Goal: Communication & Community: Answer question/provide support

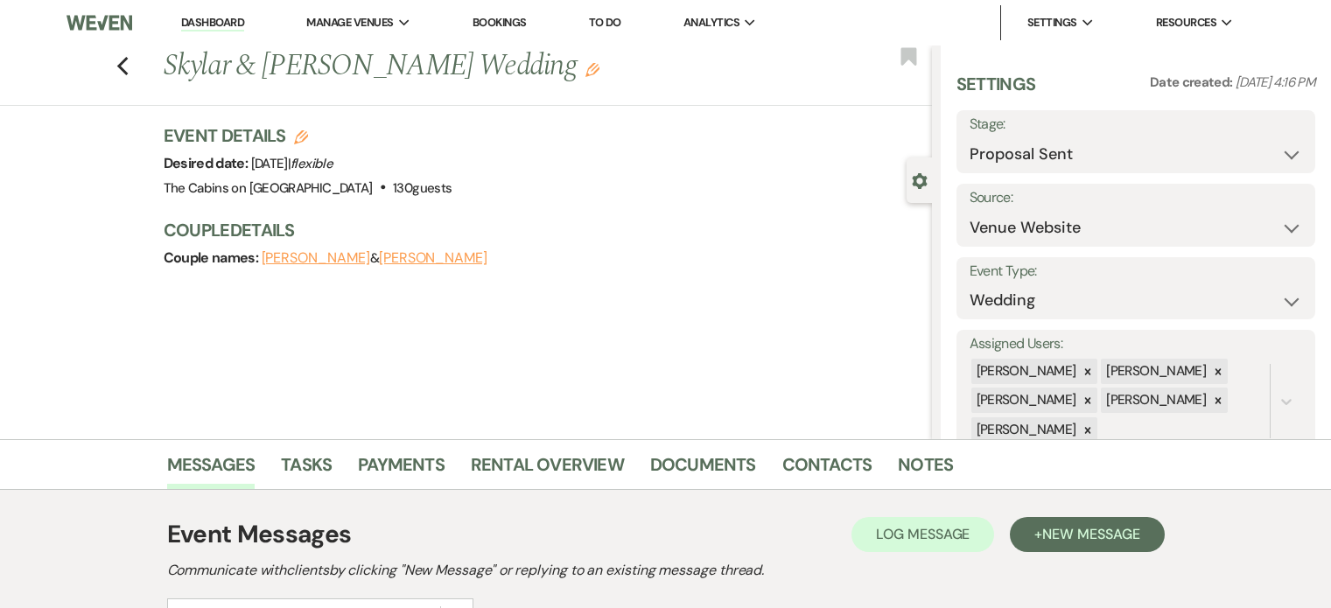
select select "6"
select select "5"
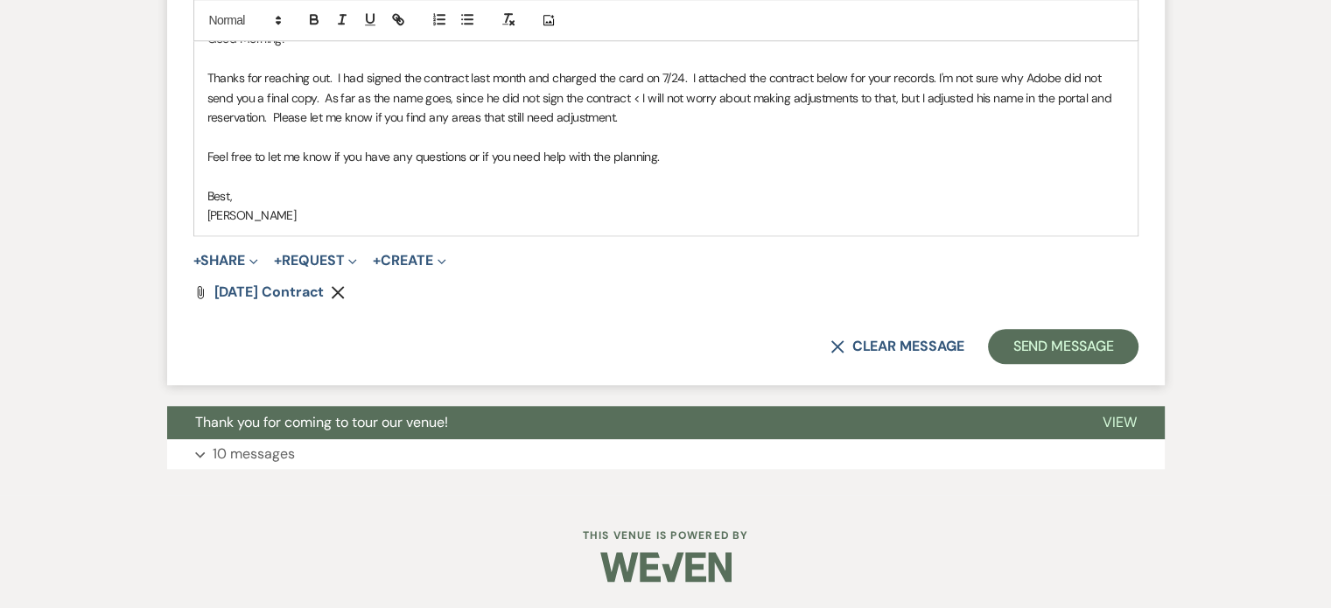
scroll to position [1783, 0]
click at [988, 364] on button "Send Message" at bounding box center [1063, 346] width 150 height 35
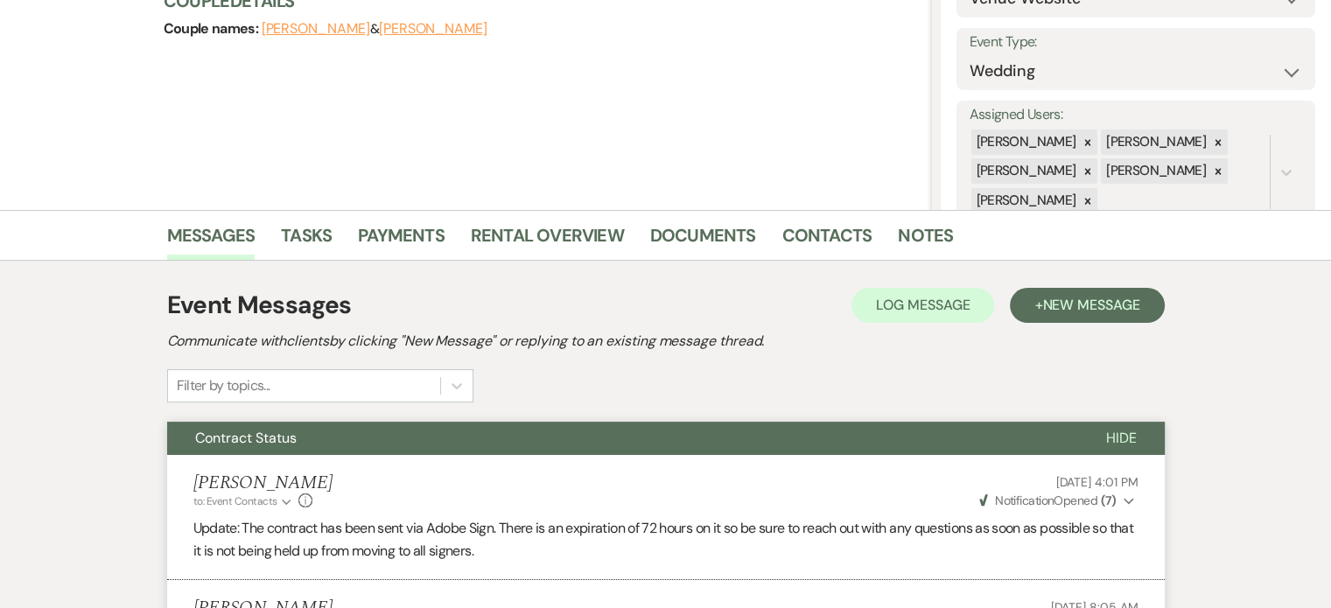
scroll to position [0, 0]
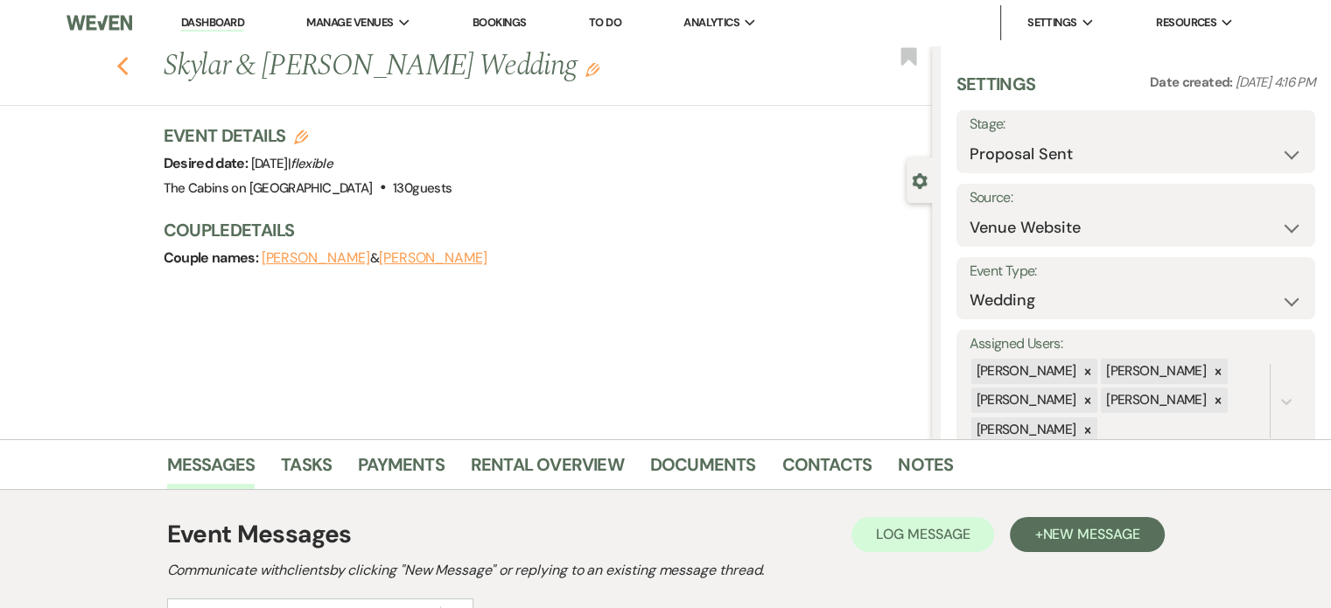
click at [130, 72] on icon "Previous" at bounding box center [122, 66] width 13 height 21
select select "6"
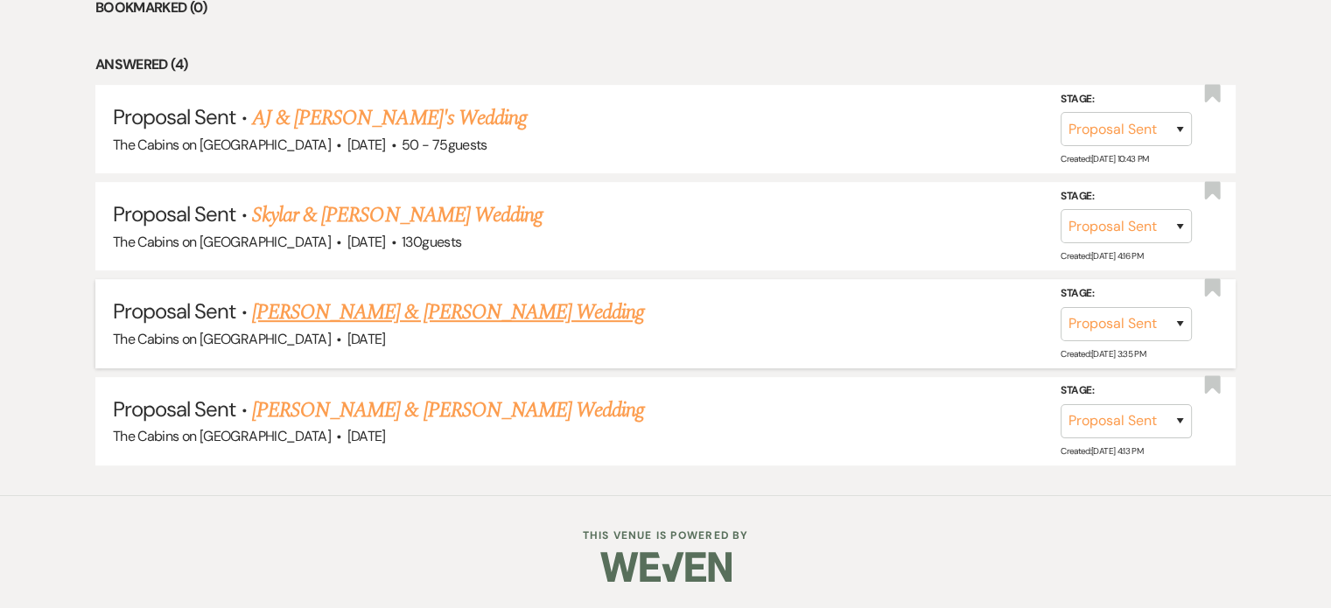
scroll to position [902, 0]
click at [512, 309] on link "[PERSON_NAME] & [PERSON_NAME] Wedding" at bounding box center [448, 313] width 392 height 32
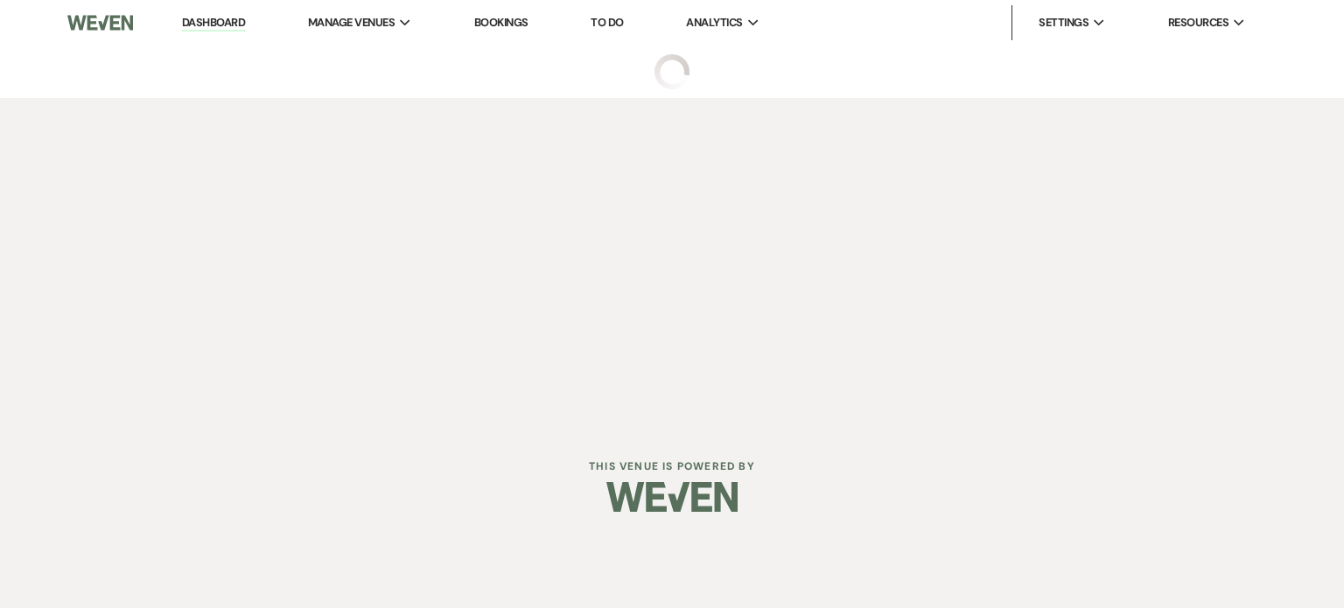
select select "6"
select select "5"
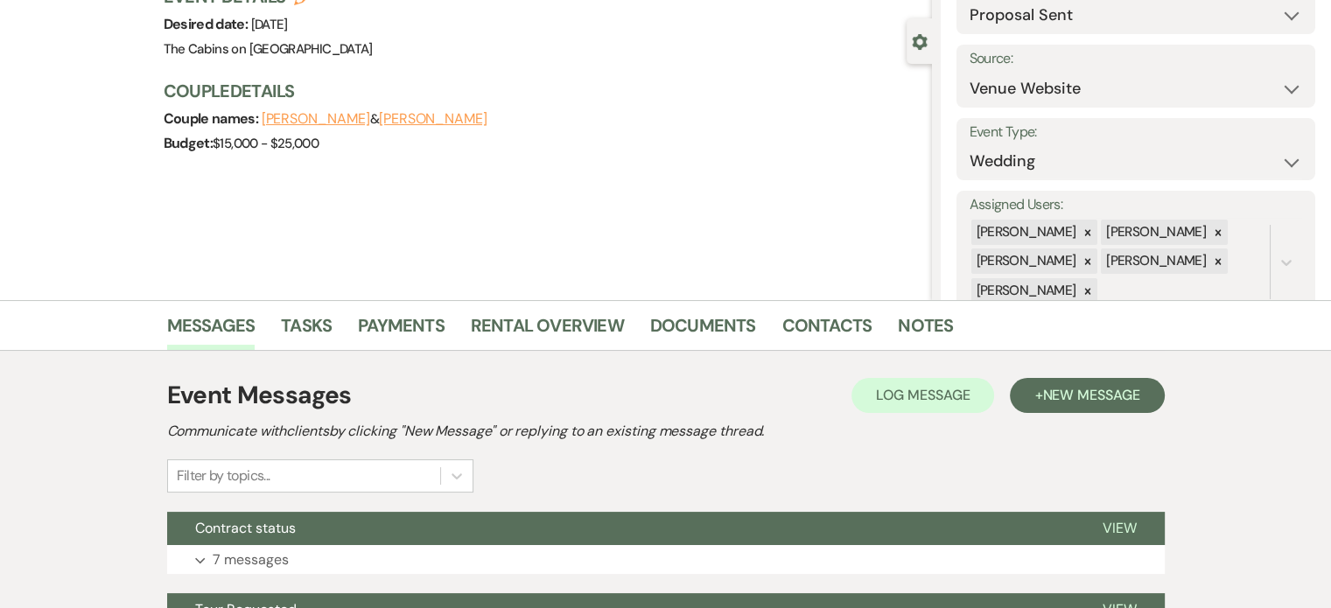
scroll to position [386, 0]
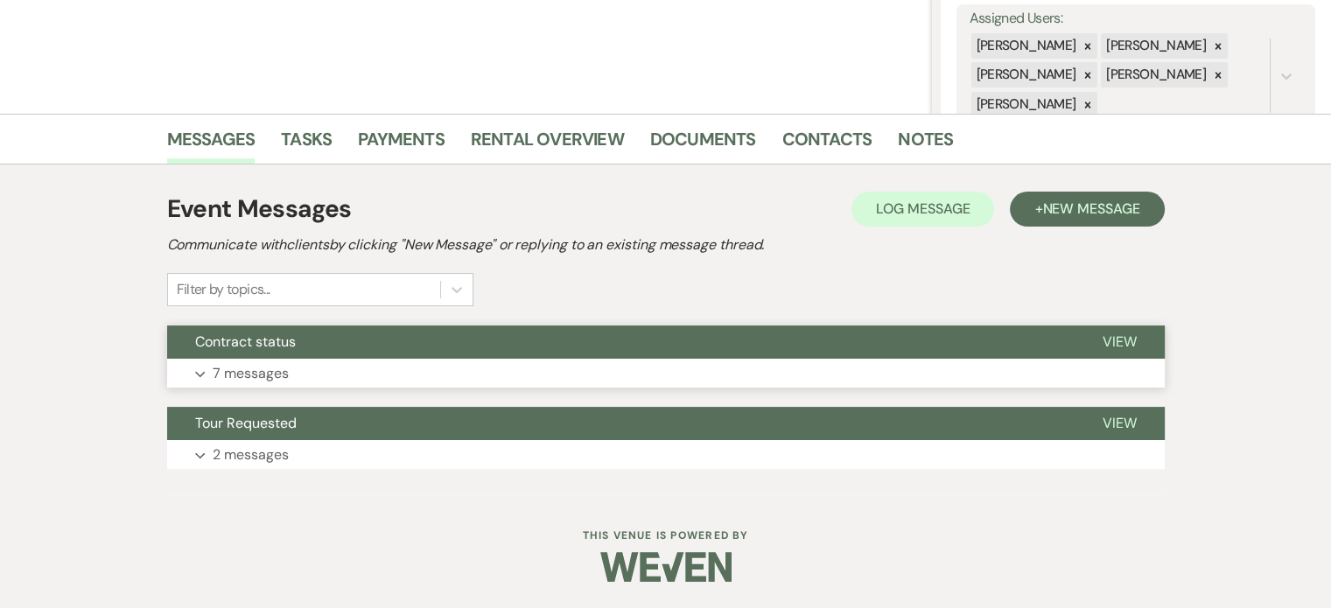
click at [355, 326] on button "Contract status" at bounding box center [621, 342] width 908 height 33
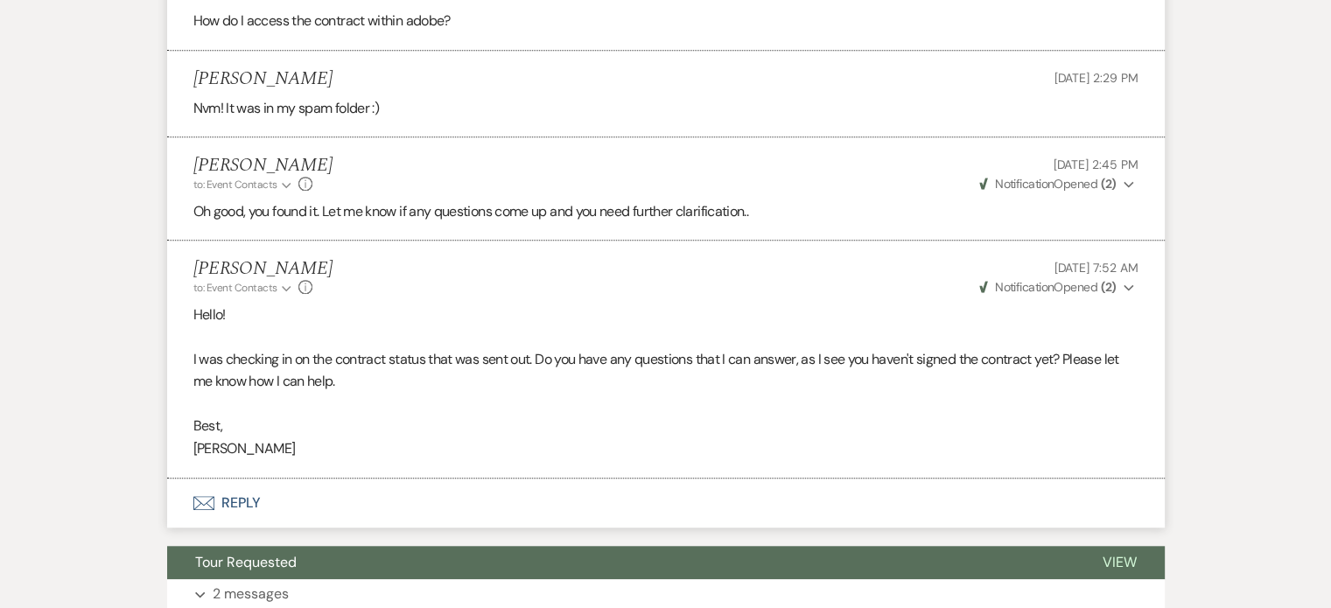
scroll to position [1708, 0]
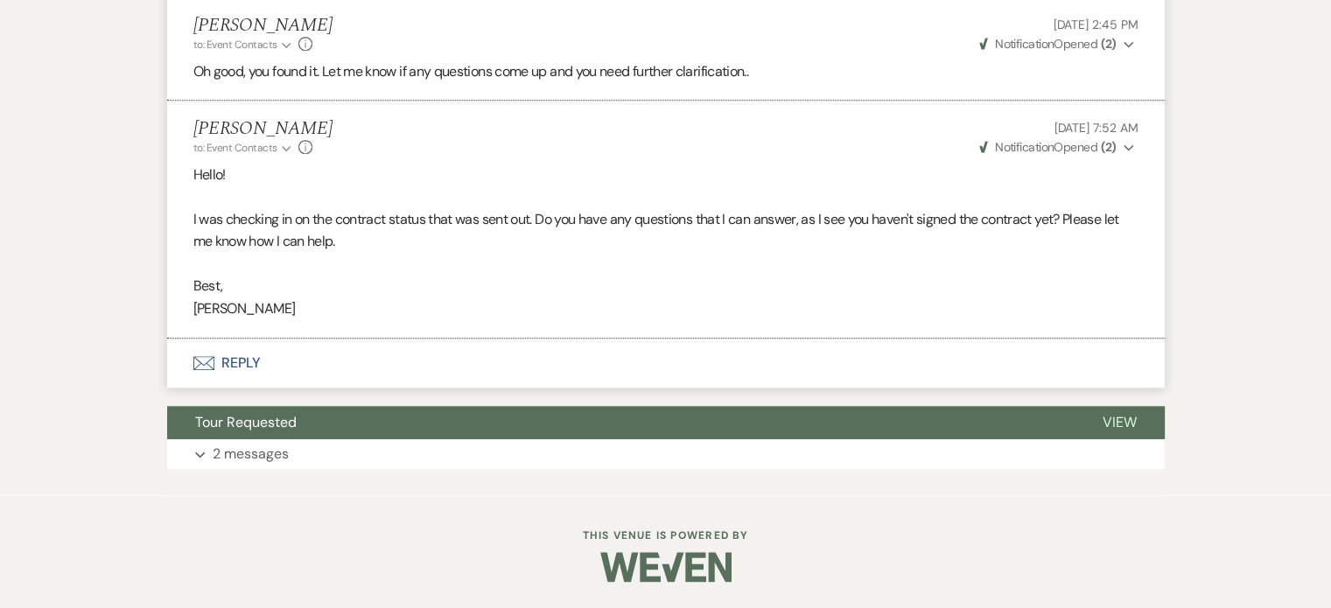
click at [319, 345] on button "Envelope Reply" at bounding box center [666, 363] width 998 height 49
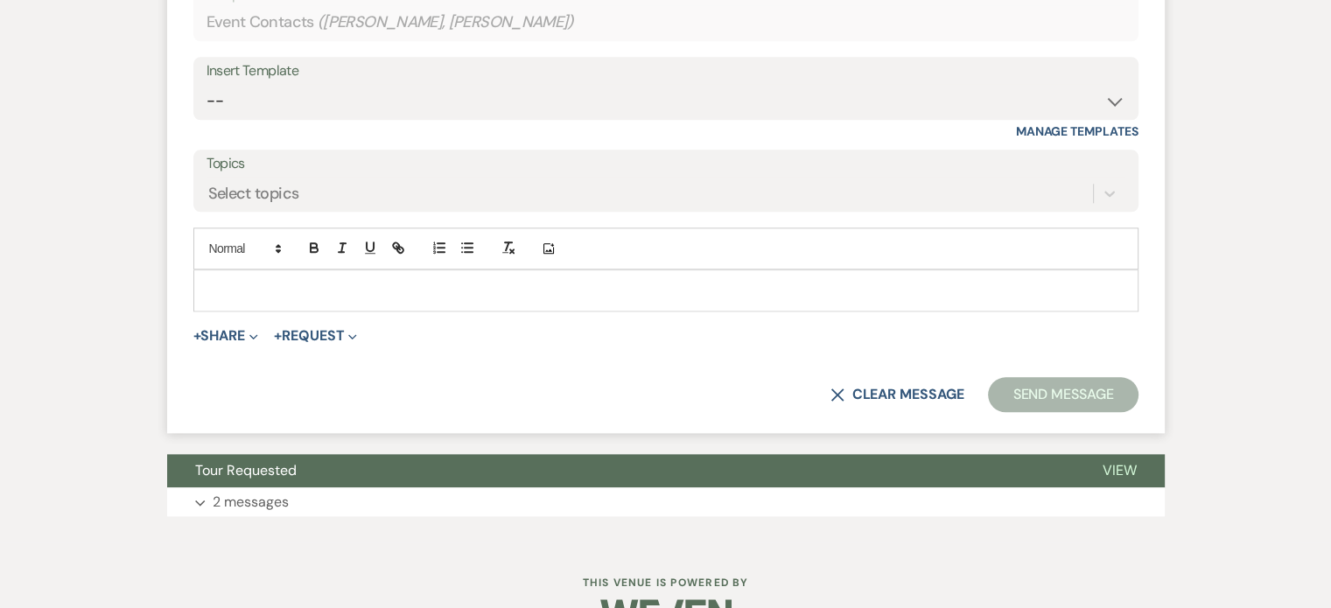
scroll to position [2016, 0]
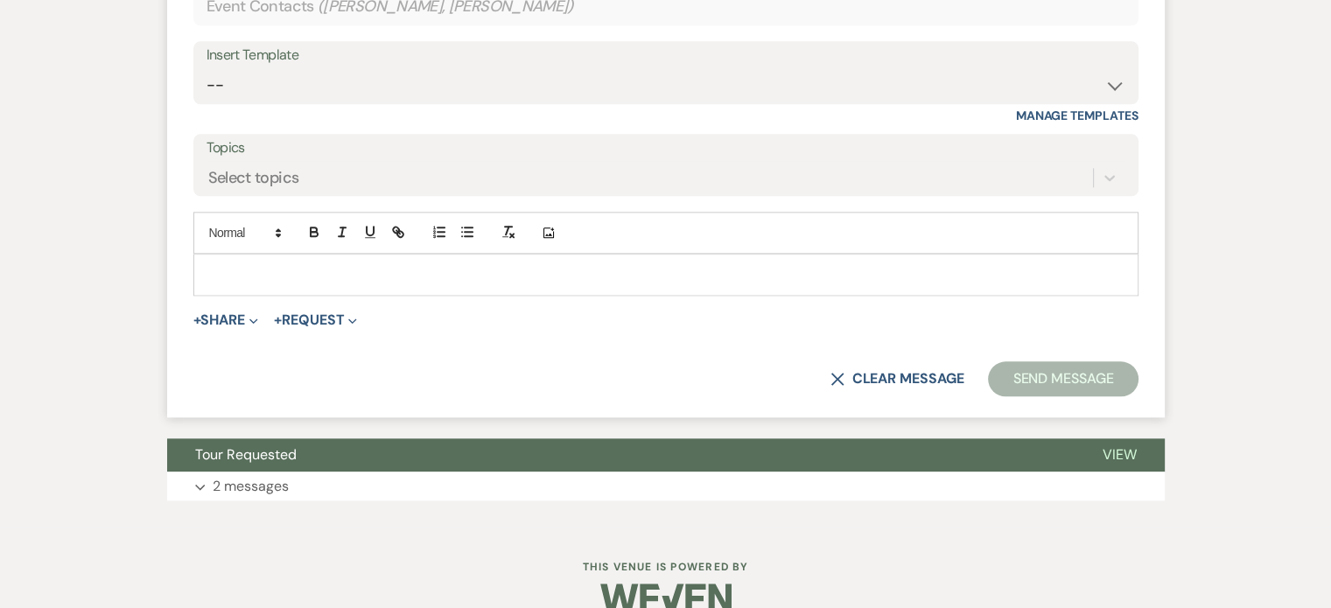
click at [331, 284] on p at bounding box center [665, 274] width 917 height 19
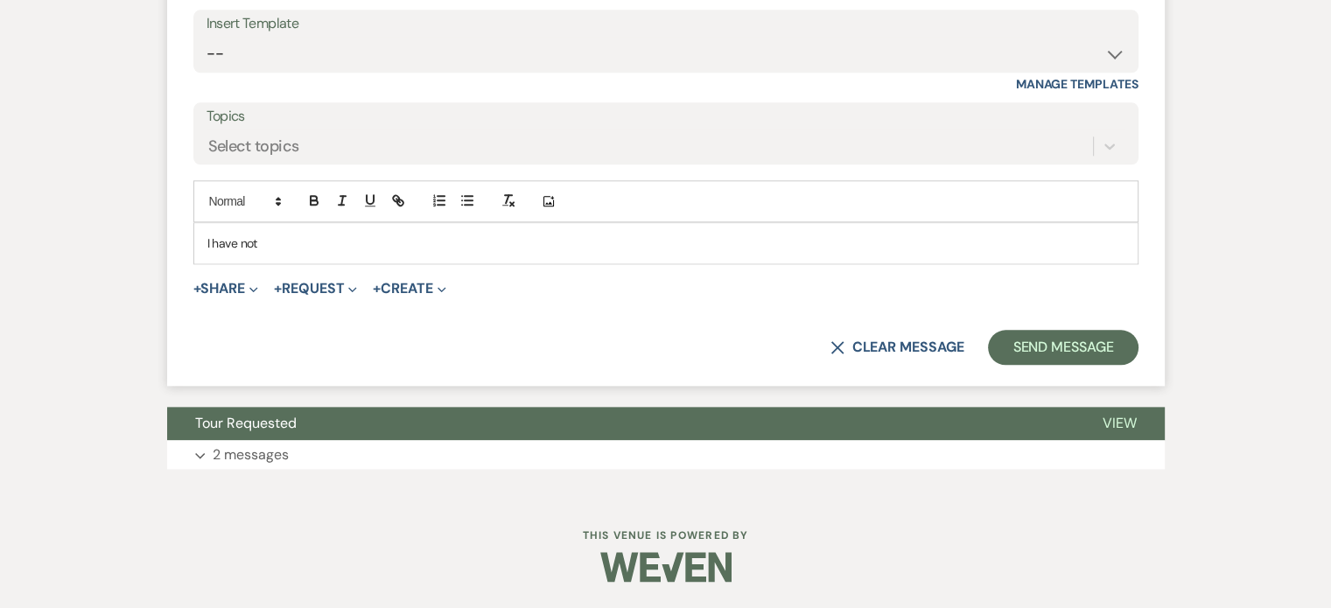
scroll to position [2103, 0]
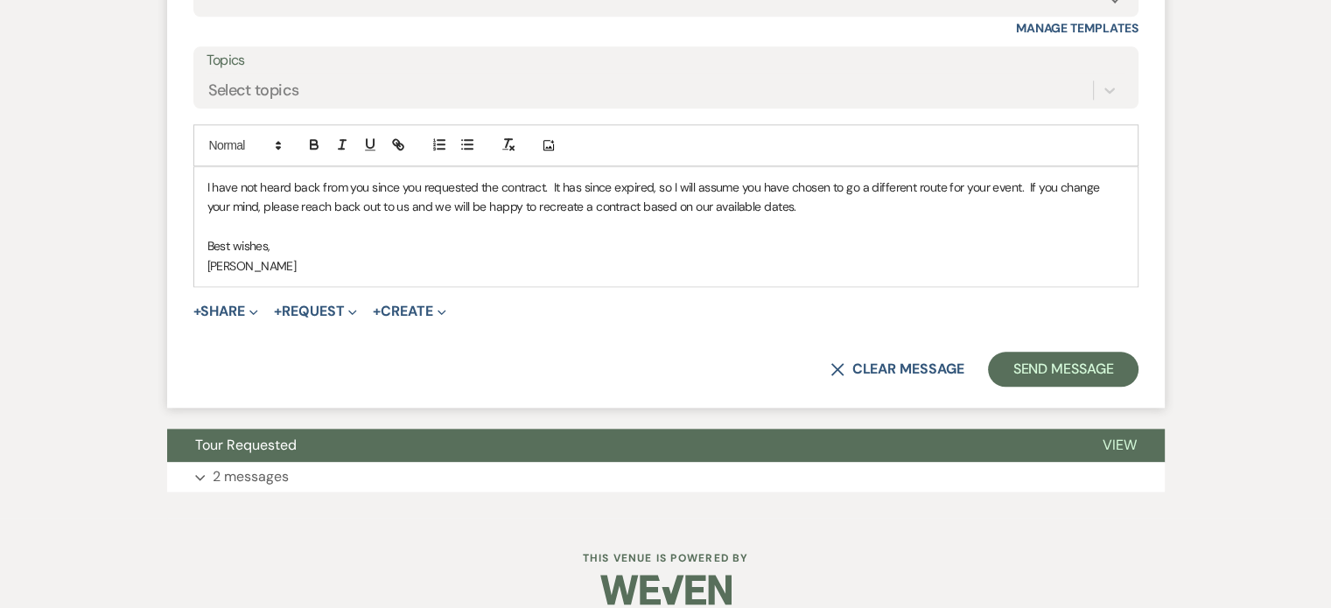
click at [260, 286] on div "I have not heard back from you since you requested the contract. It has since e…" at bounding box center [666, 226] width 944 height 119
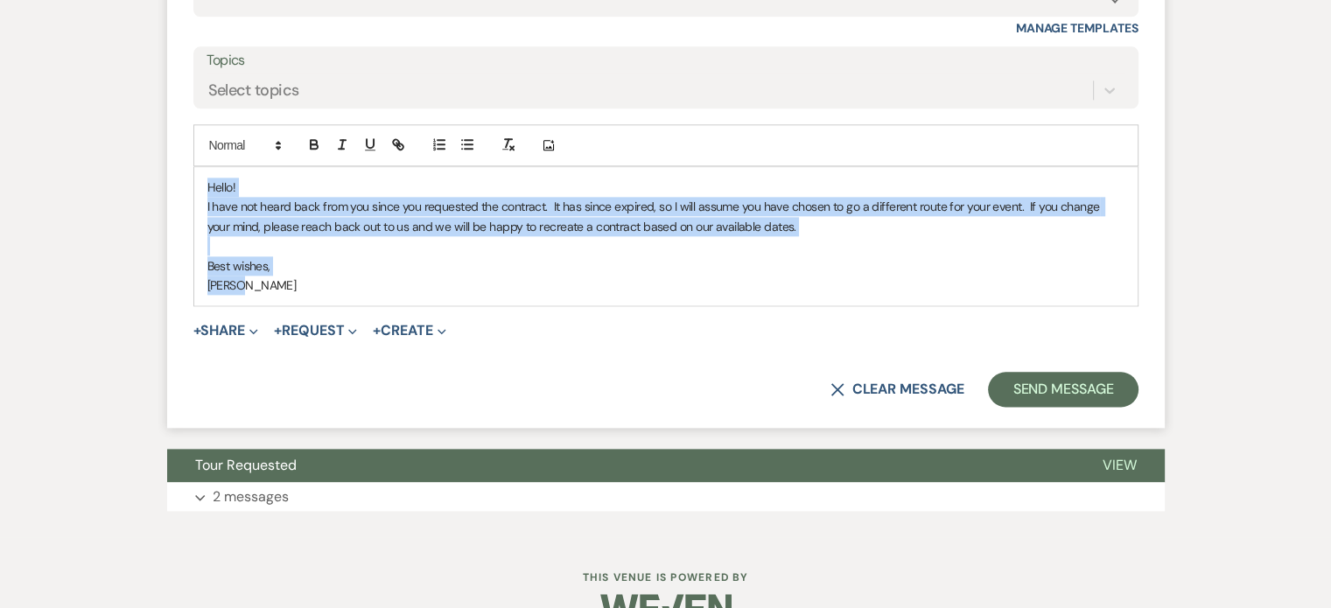
drag, startPoint x: 256, startPoint y: 353, endPoint x: 337, endPoint y: 446, distance: 123.4
click at [336, 305] on div "Hello! I have not heard back from you since you requested the contract. It has …" at bounding box center [666, 236] width 944 height 138
drag, startPoint x: 325, startPoint y: 449, endPoint x: 242, endPoint y: 356, distance: 124.6
click at [242, 356] on form "Reply X Draft saved! Recipients* Event Contacts ( [PERSON_NAME], [PERSON_NAME] …" at bounding box center [666, 120] width 998 height 616
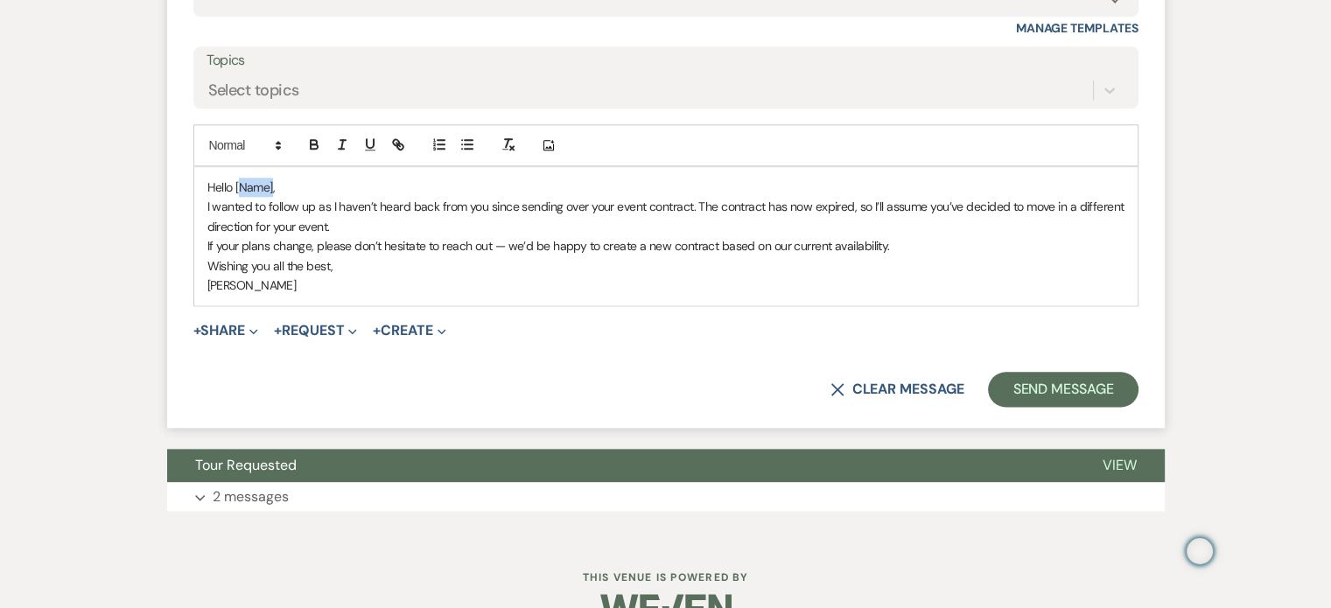
drag, startPoint x: 296, startPoint y: 352, endPoint x: 329, endPoint y: 352, distance: 33.3
click at [329, 197] on p "Hello [Name]," at bounding box center [665, 187] width 917 height 19
click at [289, 197] on p "Hello [PERSON_NAME] & [PERSON_NAME]," at bounding box center [665, 187] width 917 height 19
click at [385, 197] on p "Hello, [PERSON_NAME] & [PERSON_NAME]," at bounding box center [665, 187] width 917 height 19
click at [372, 236] on p "I wanted to follow up as I haven’t heard back from you since sending over your …" at bounding box center [665, 216] width 917 height 39
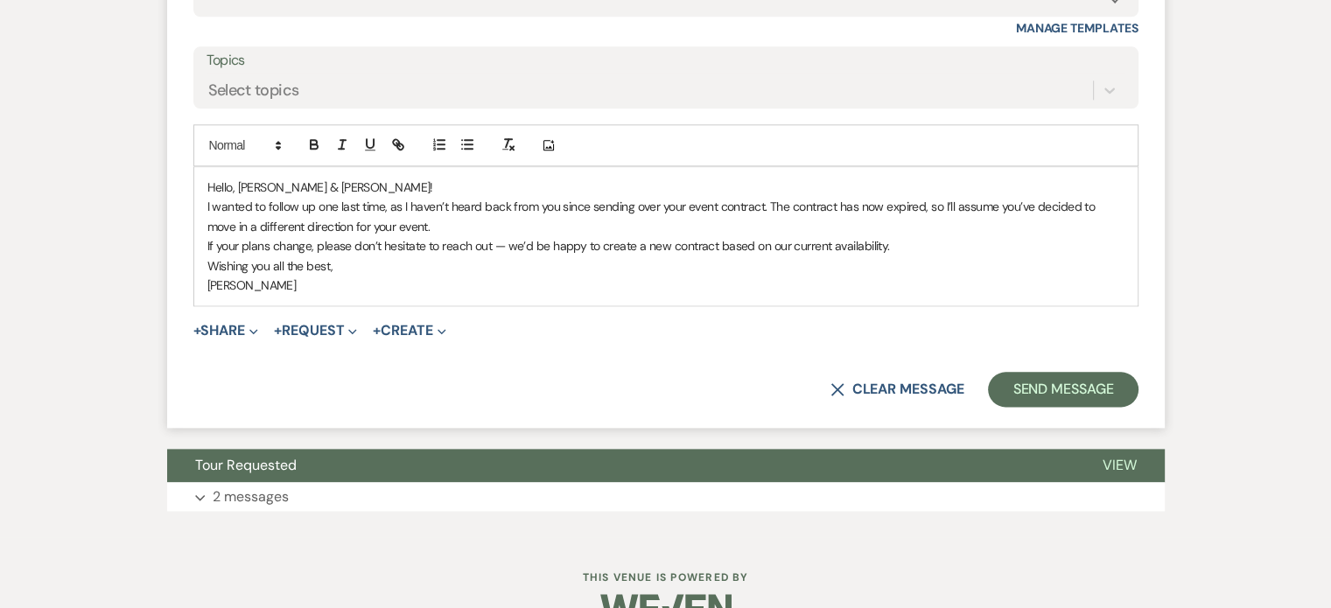
click at [619, 236] on p "I wanted to follow up one last time, as I haven’t heard back from you since sen…" at bounding box center [665, 216] width 917 height 39
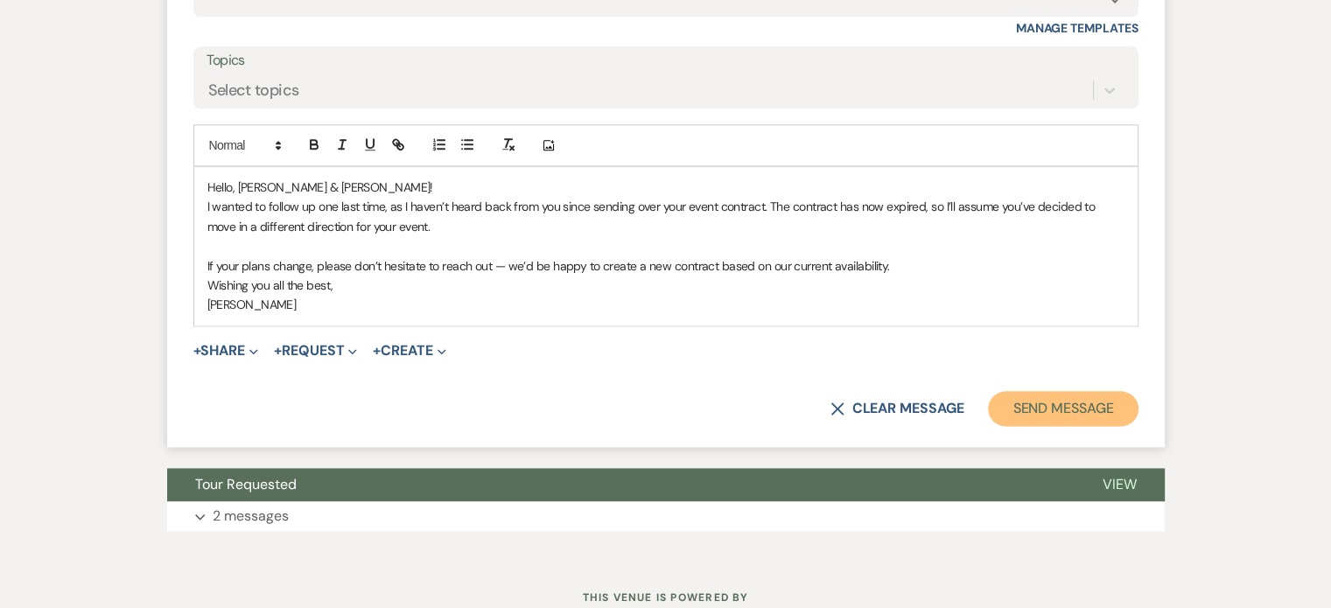
click at [988, 426] on button "Send Message" at bounding box center [1063, 408] width 150 height 35
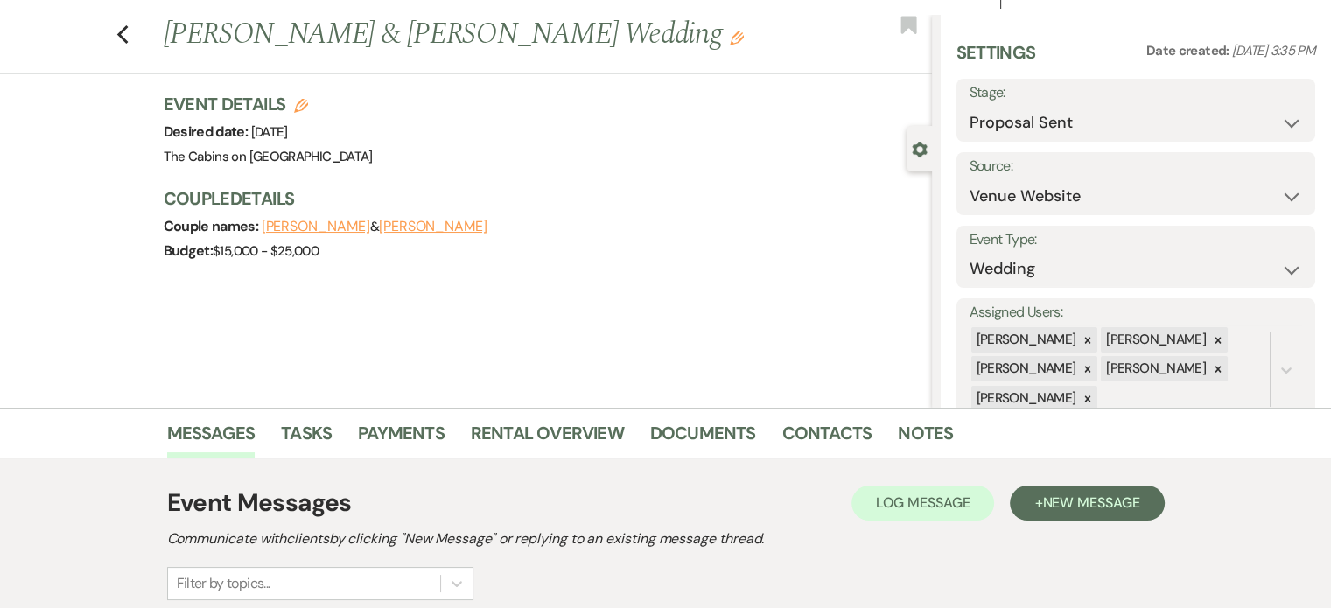
scroll to position [0, 0]
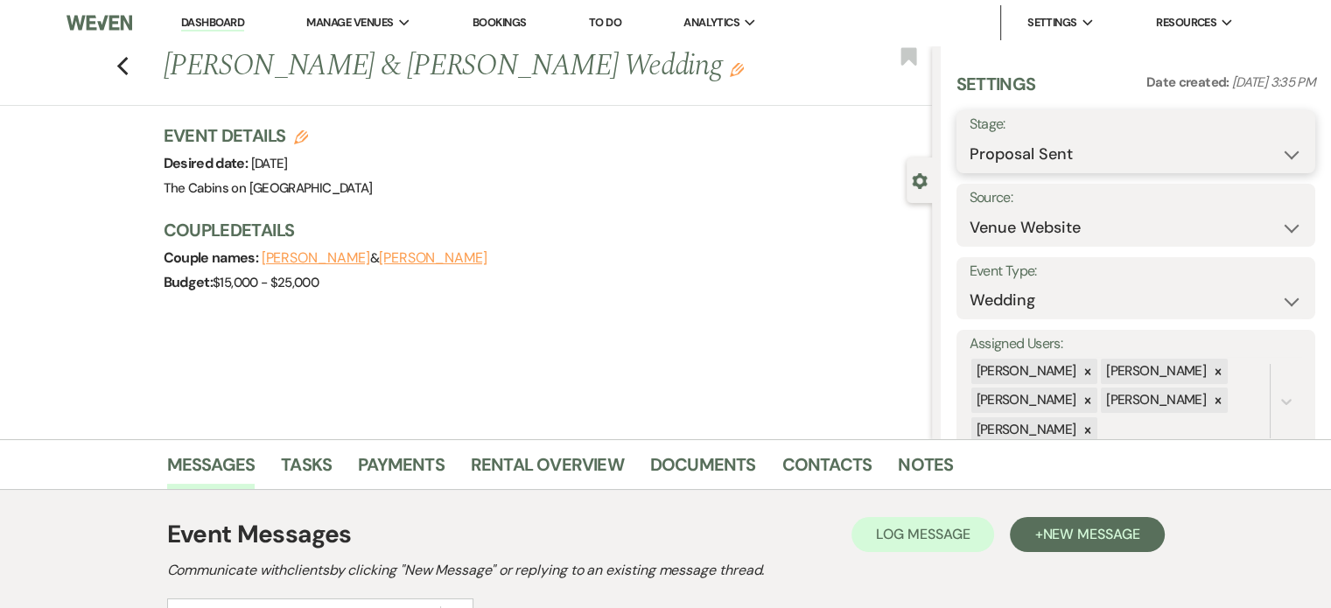
click at [970, 164] on select "Inquiry Follow Up Tour Requested Tour Confirmed Toured Proposal Sent Booked Lost" at bounding box center [1136, 154] width 333 height 34
select select "8"
click at [970, 149] on select "Inquiry Follow Up Tour Requested Tour Confirmed Toured Proposal Sent Booked Lost" at bounding box center [1136, 154] width 333 height 34
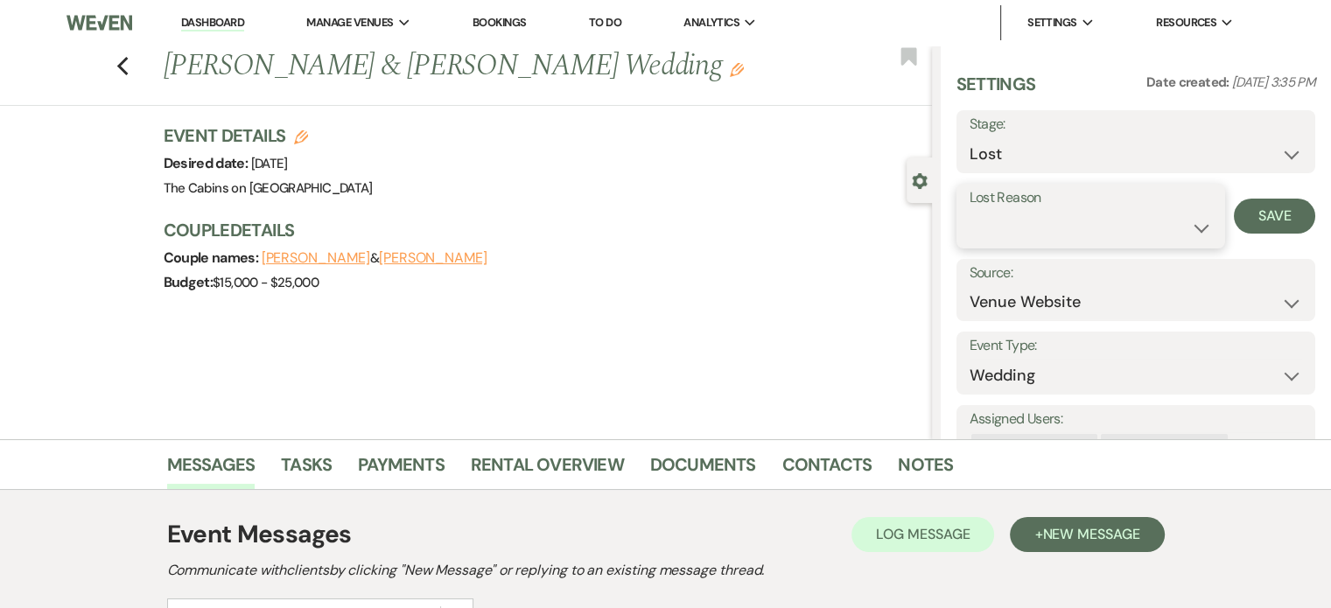
click at [970, 245] on select "Booked Elsewhere Budget Date Unavailable No Response Not a Good Match Capacity …" at bounding box center [1091, 228] width 242 height 34
select select "5"
click at [970, 226] on select "Booked Elsewhere Budget Date Unavailable No Response Not a Good Match Capacity …" at bounding box center [1091, 228] width 242 height 34
click at [1257, 225] on button "Save" at bounding box center [1274, 216] width 81 height 35
drag, startPoint x: 231, startPoint y: 20, endPoint x: 280, endPoint y: 1, distance: 52.7
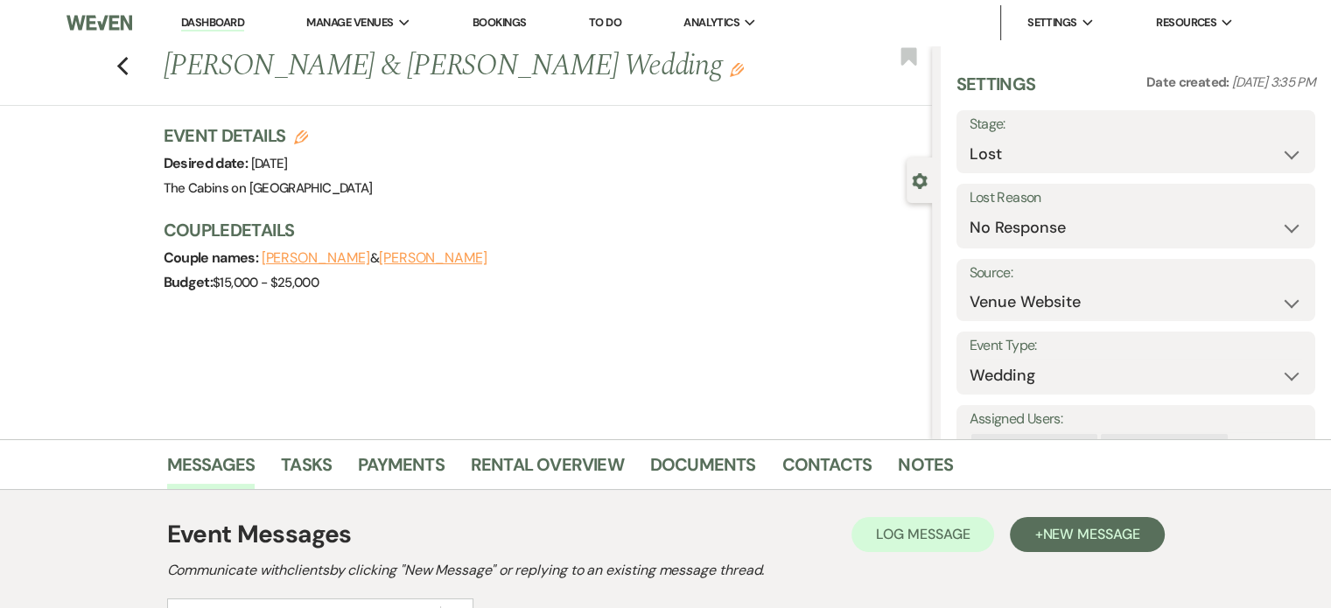
click at [231, 20] on link "Dashboard" at bounding box center [212, 23] width 63 height 17
